Goal: Register for event/course

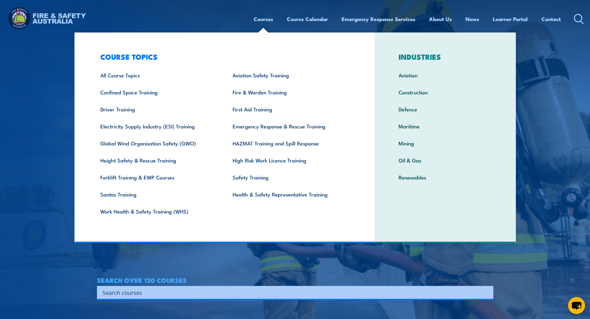
click at [262, 23] on link "Courses" at bounding box center [264, 19] width 20 height 16
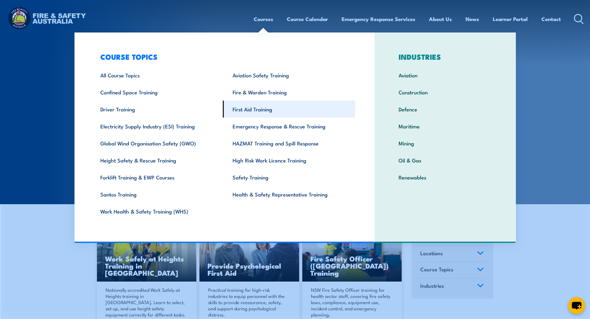
click at [262, 112] on link "First Aid Training" at bounding box center [289, 109] width 132 height 17
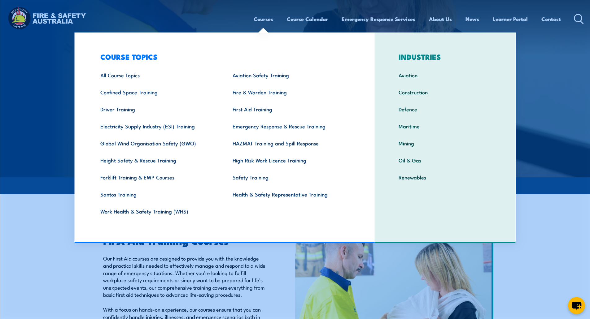
click at [263, 20] on link "Courses" at bounding box center [264, 19] width 20 height 16
click at [404, 94] on link "Construction" at bounding box center [445, 92] width 112 height 17
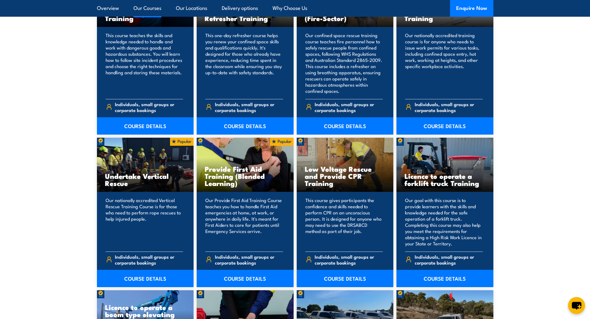
scroll to position [1206, 0]
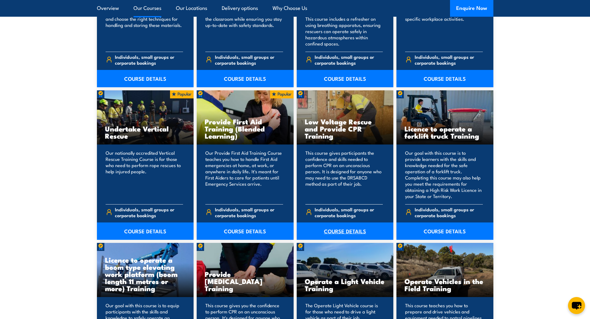
click at [341, 232] on link "COURSE DETAILS" at bounding box center [345, 231] width 97 height 17
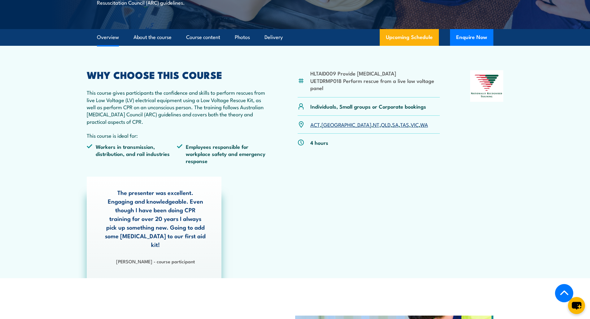
scroll to position [154, 0]
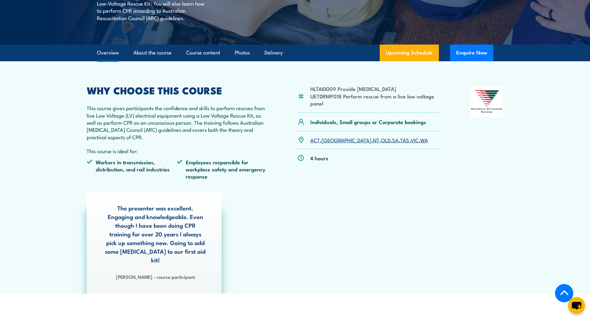
click at [328, 139] on link "[GEOGRAPHIC_DATA]" at bounding box center [347, 139] width 50 height 7
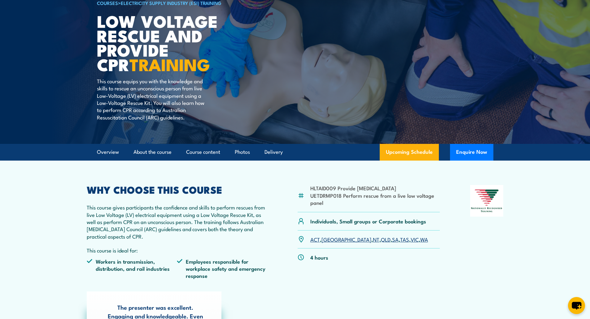
scroll to position [37, 0]
